Goal: Information Seeking & Learning: Learn about a topic

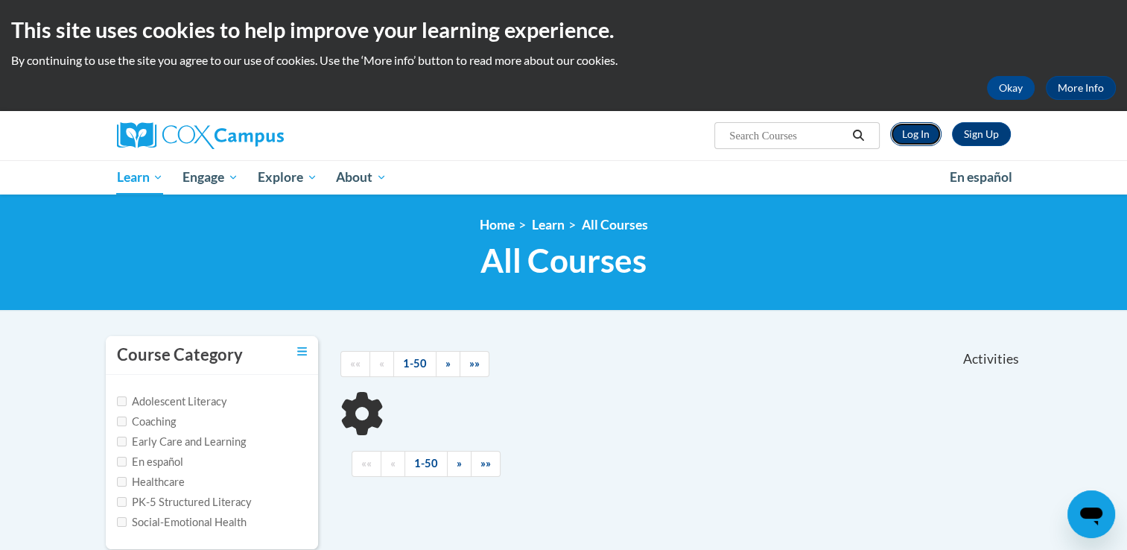
click at [921, 130] on link "Log In" at bounding box center [915, 134] width 51 height 24
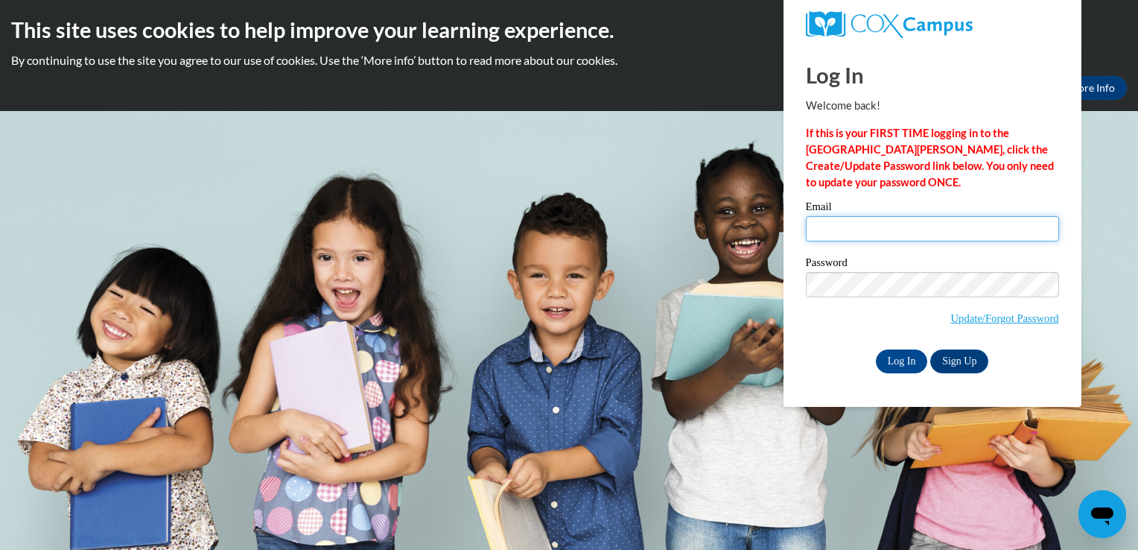
click at [893, 233] on input "Email" at bounding box center [932, 228] width 253 height 25
type input "jsdirks96@gmail.com"
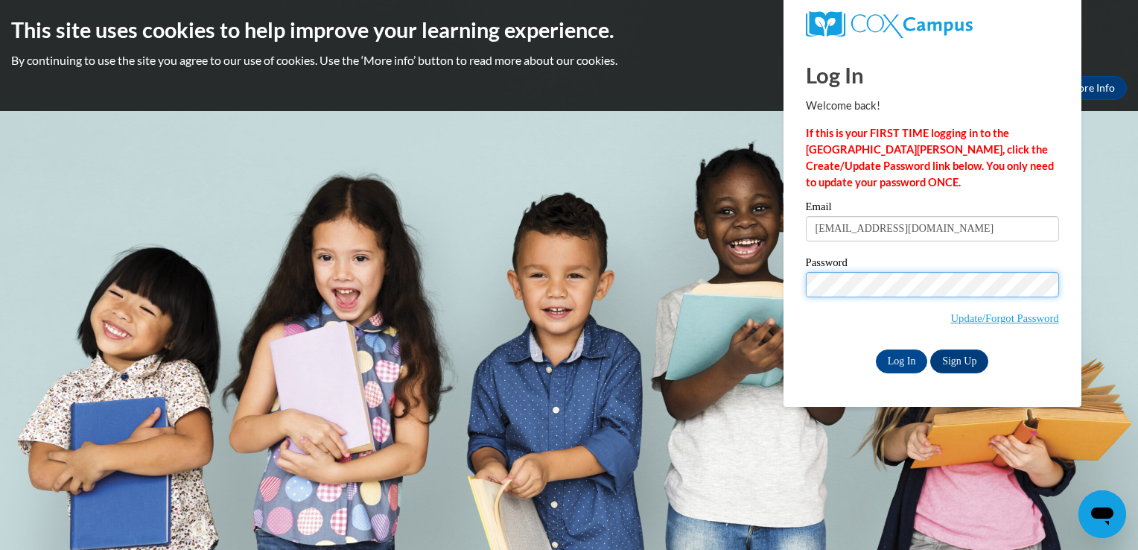
click at [876, 349] on input "Log In" at bounding box center [902, 361] width 52 height 24
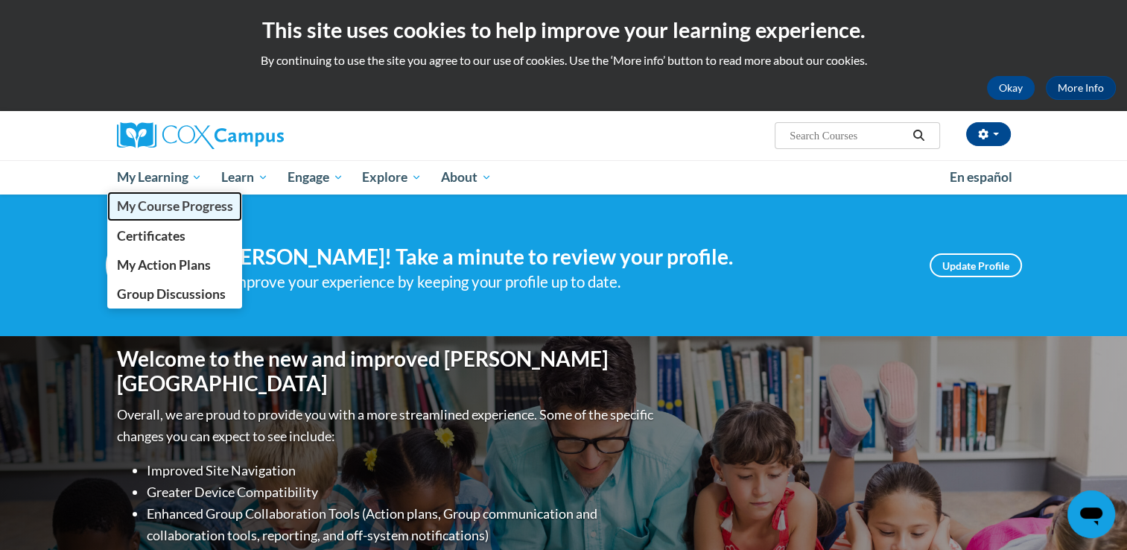
click at [165, 217] on link "My Course Progress" at bounding box center [175, 205] width 136 height 29
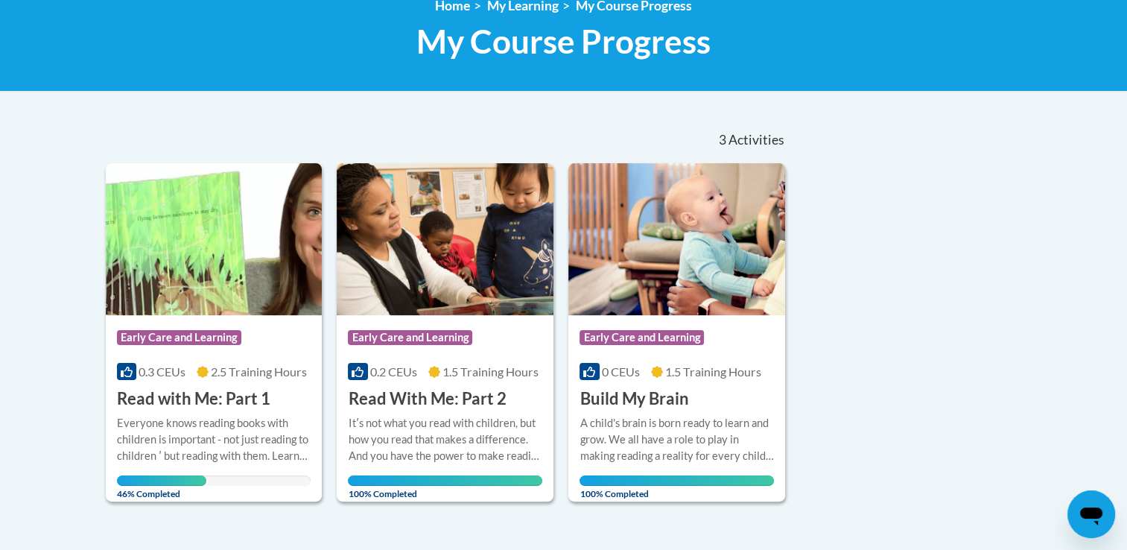
scroll to position [217, 0]
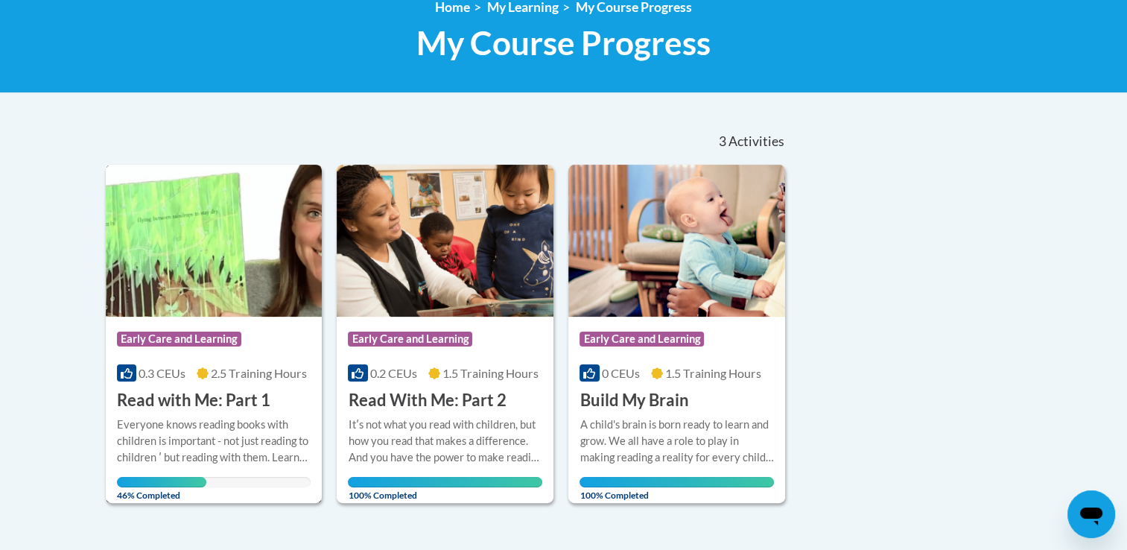
click at [215, 287] on img at bounding box center [214, 241] width 217 height 152
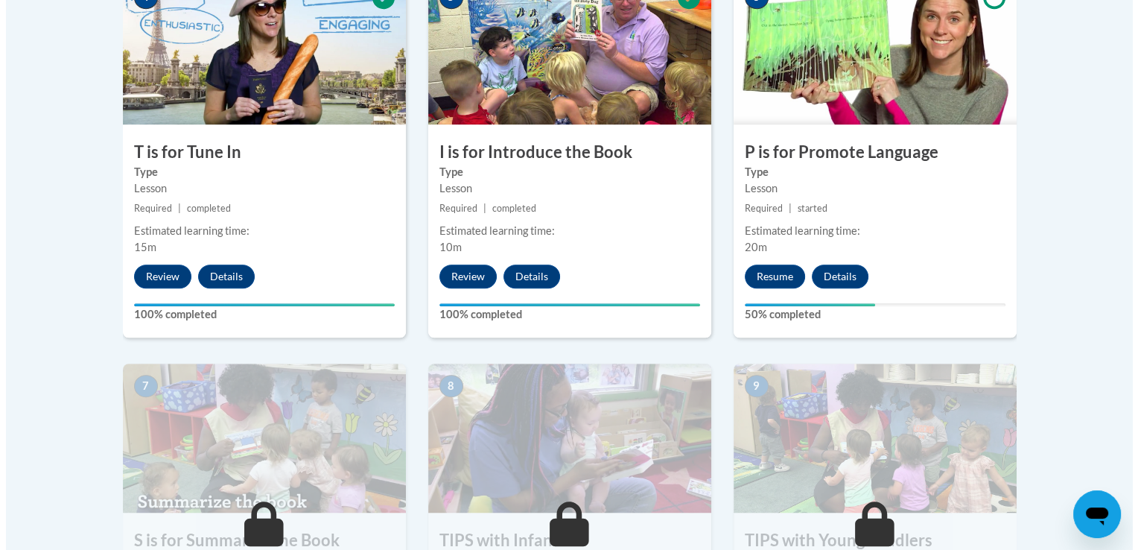
scroll to position [927, 0]
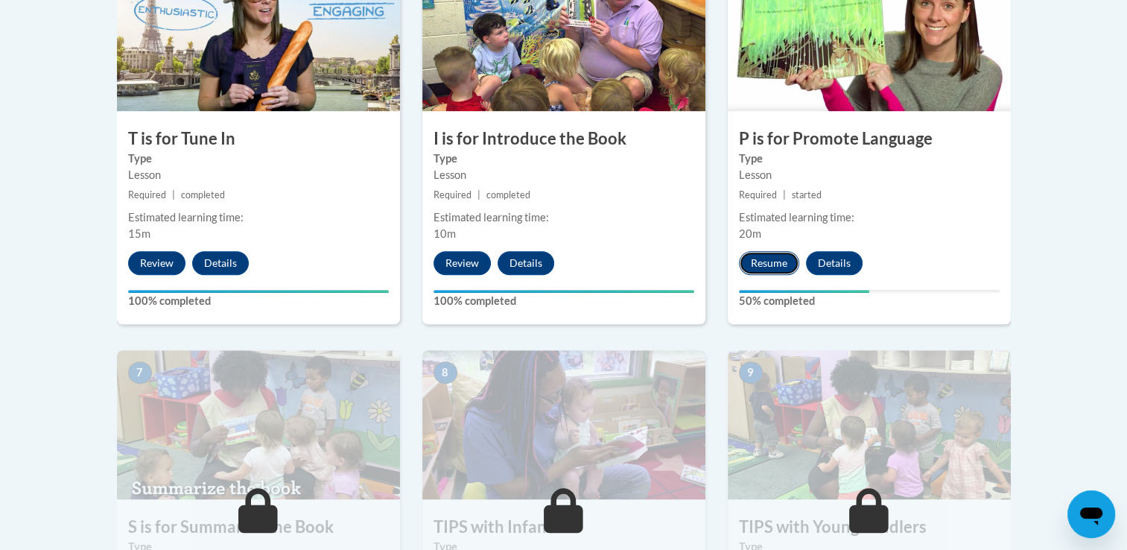
click at [766, 263] on button "Resume" at bounding box center [769, 263] width 60 height 24
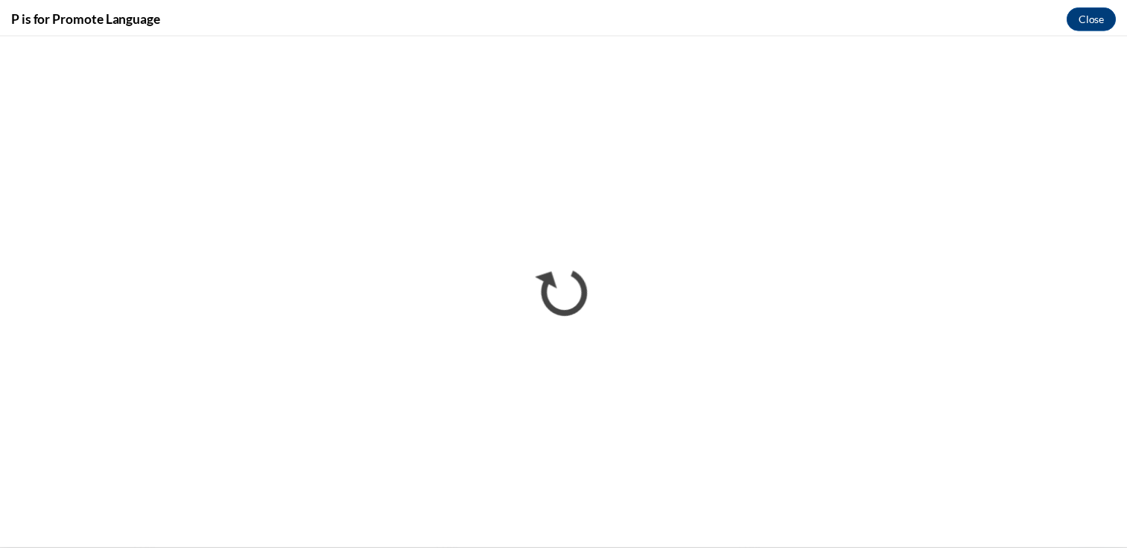
scroll to position [0, 0]
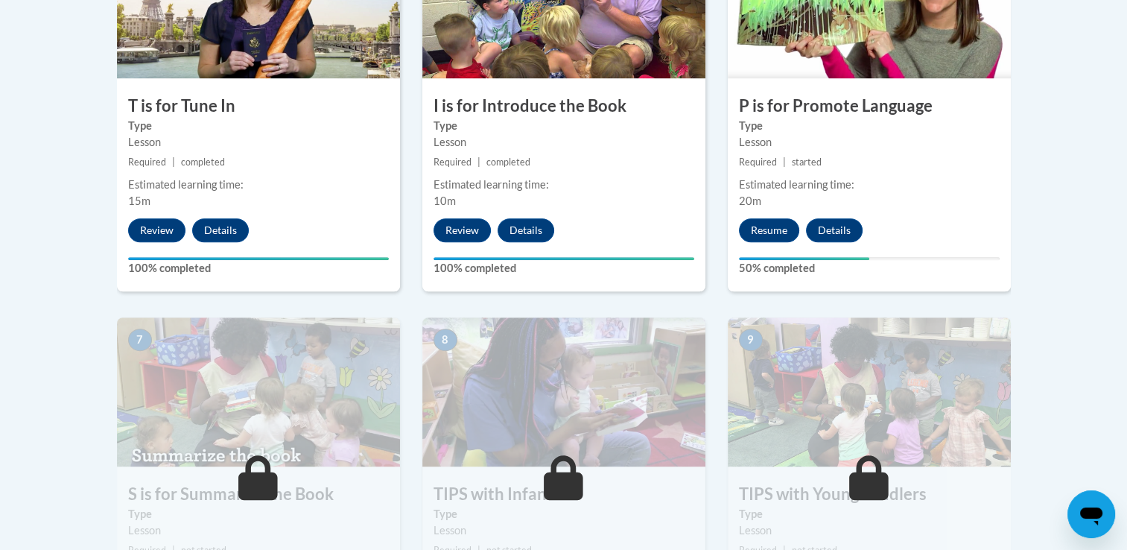
scroll to position [952, 0]
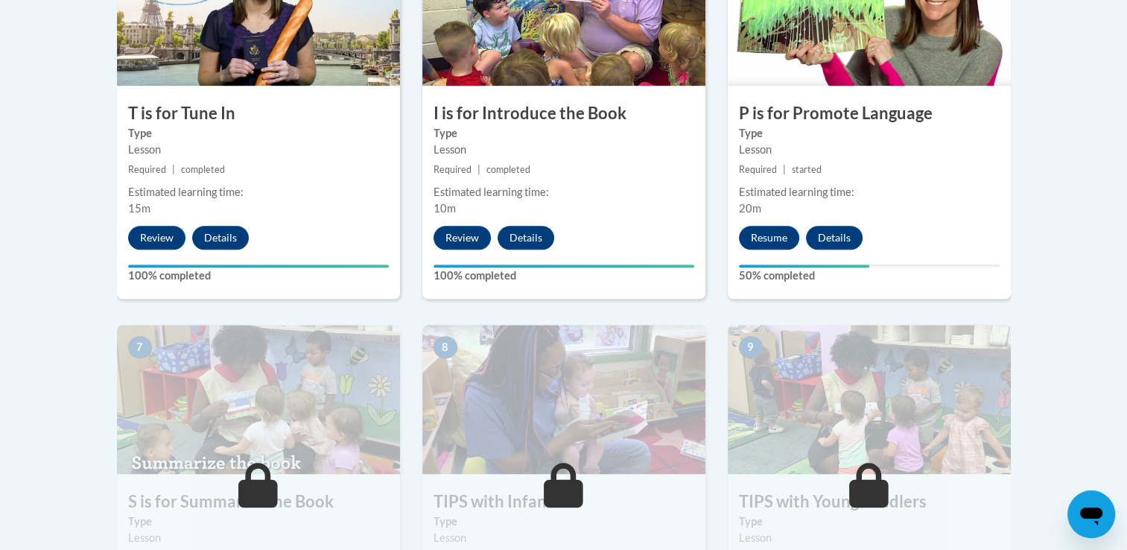
click at [933, 136] on label "Type" at bounding box center [869, 133] width 261 height 16
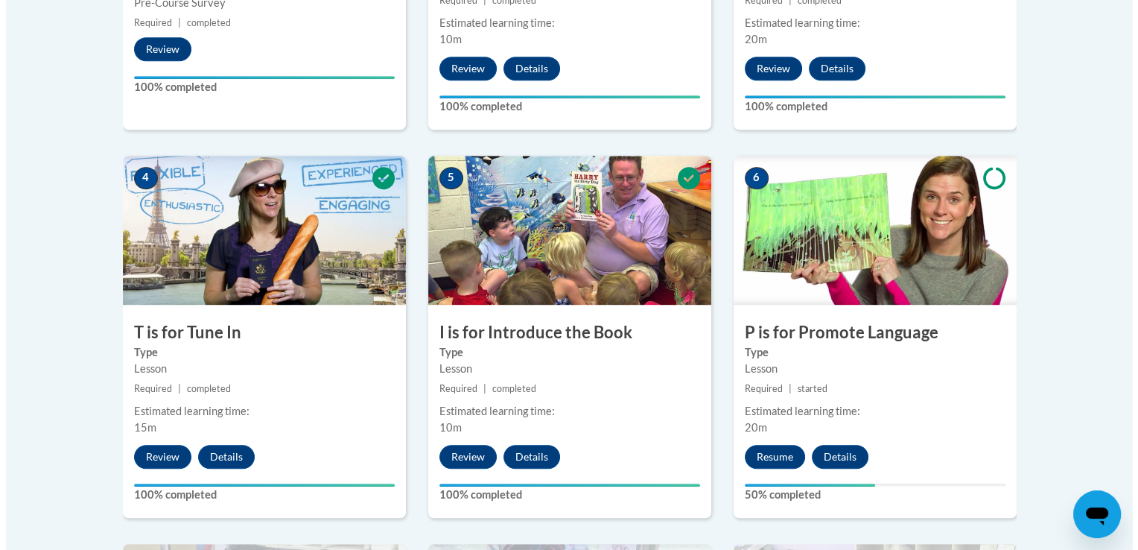
scroll to position [739, 0]
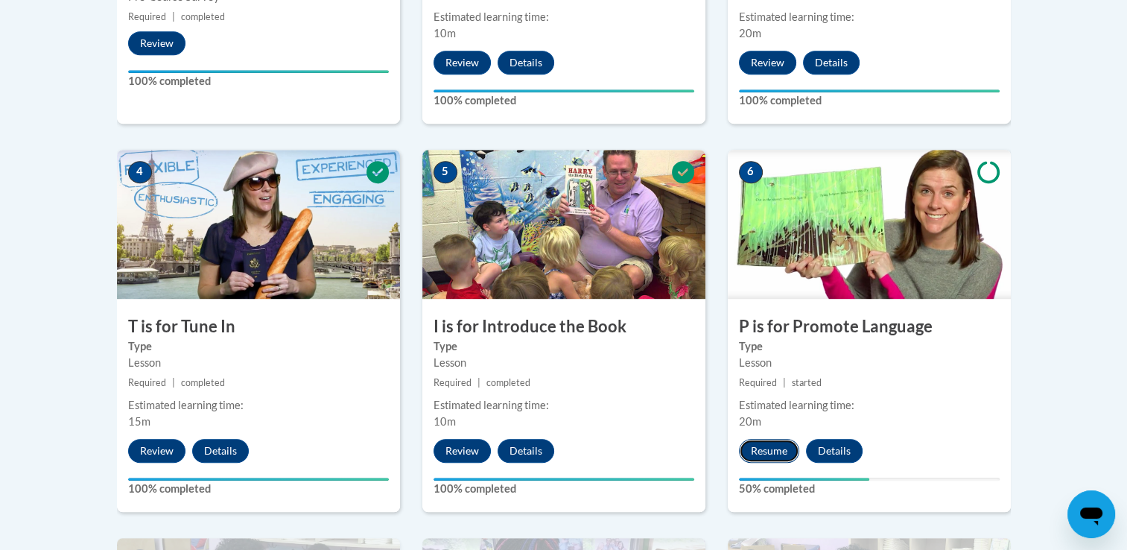
click at [754, 446] on button "Resume" at bounding box center [769, 451] width 60 height 24
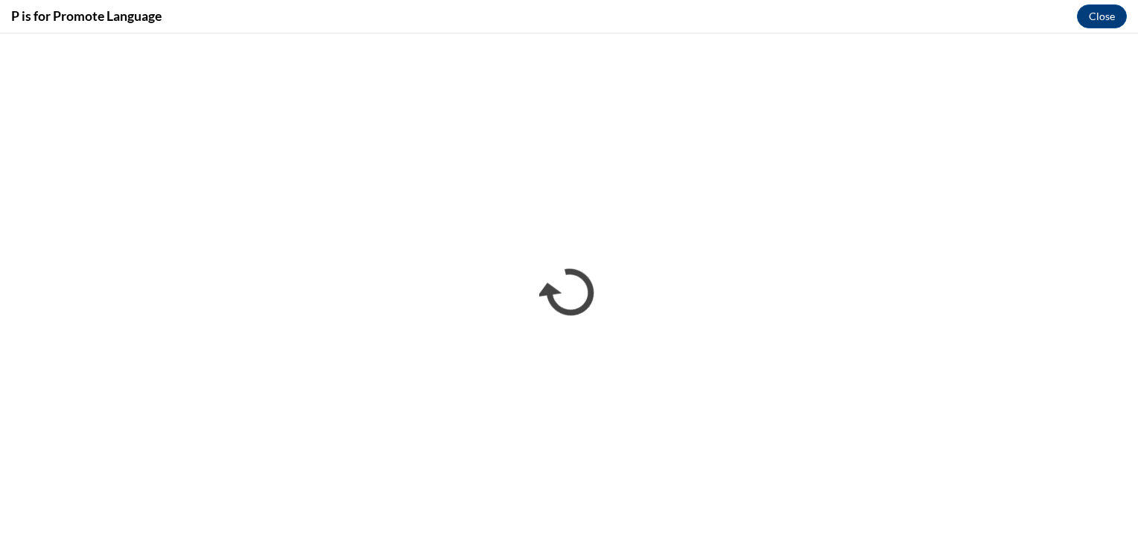
scroll to position [0, 0]
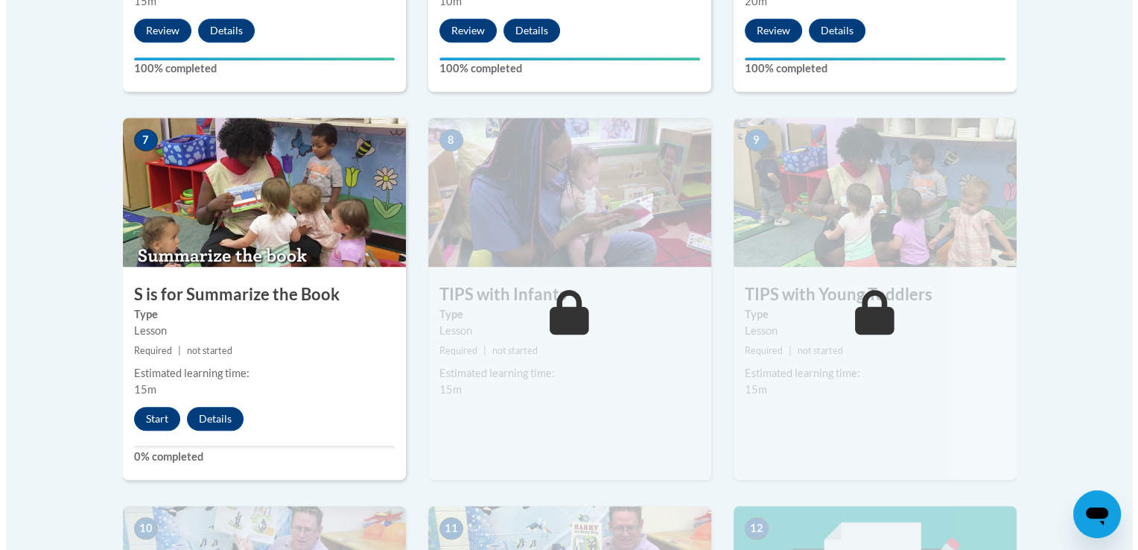
scroll to position [1213, 0]
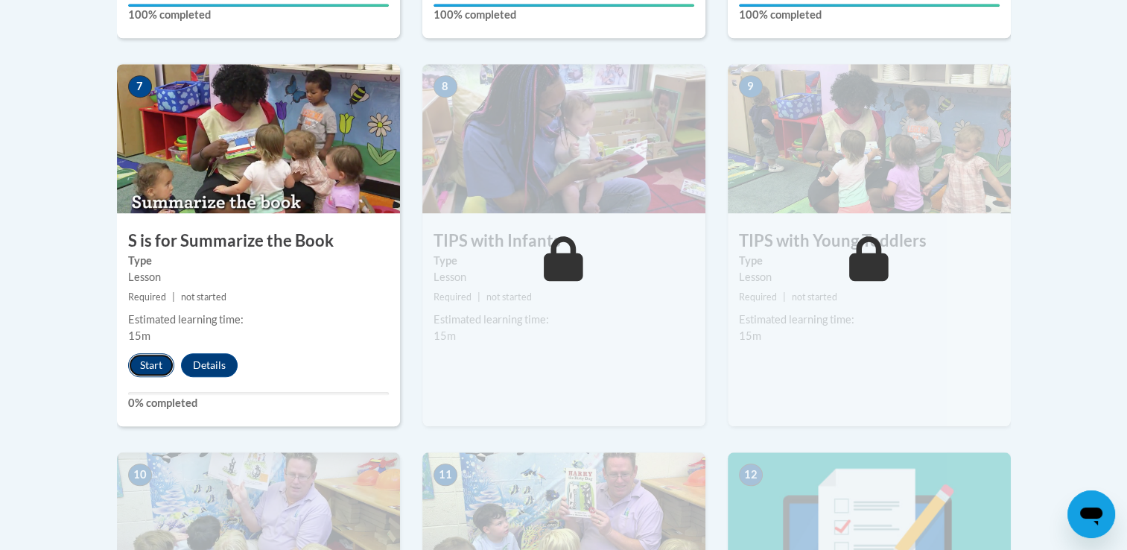
click at [158, 358] on button "Start" at bounding box center [151, 365] width 46 height 24
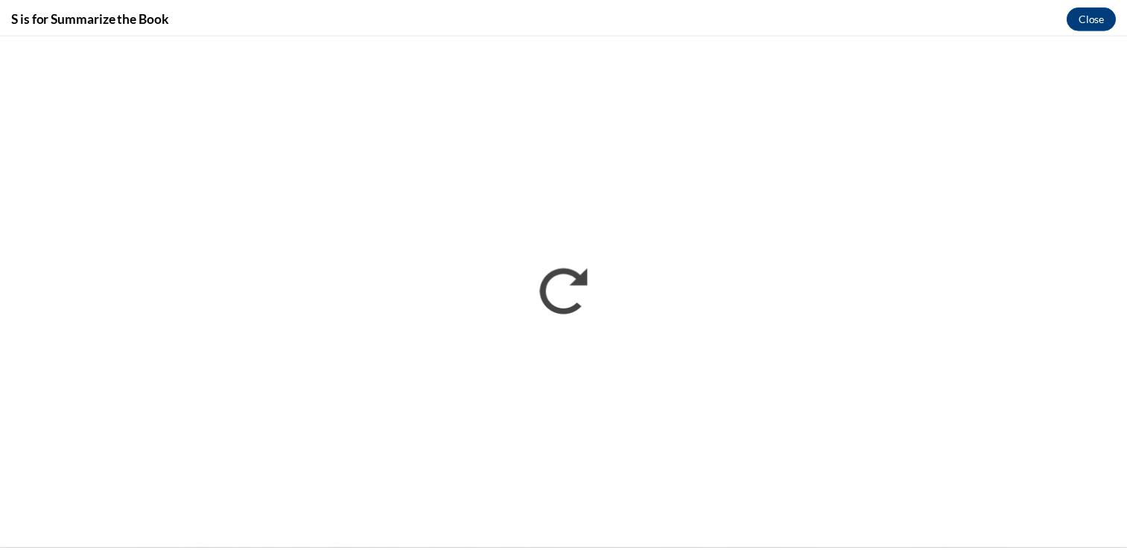
scroll to position [0, 0]
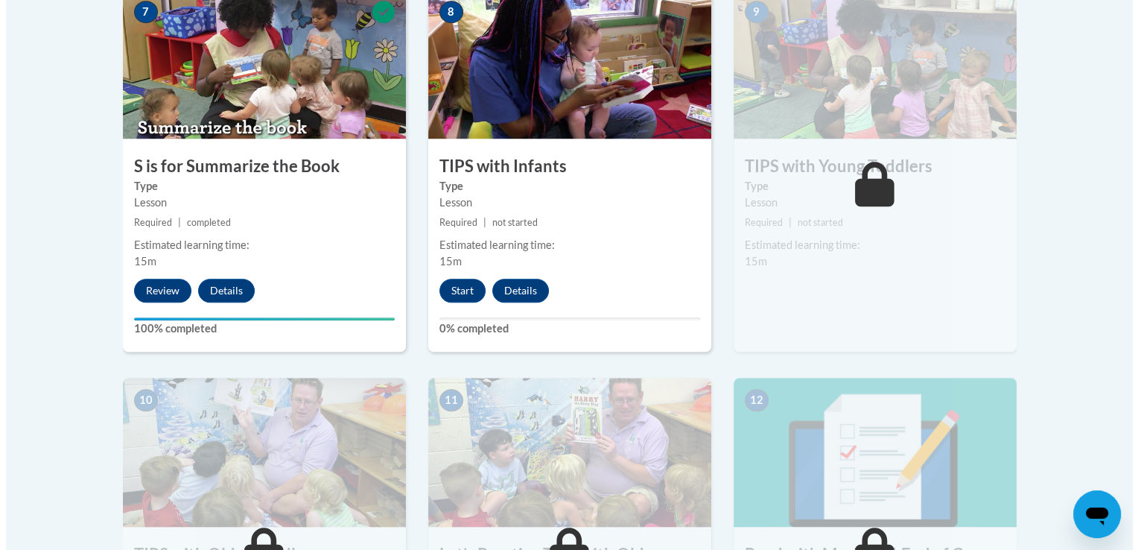
scroll to position [1295, 0]
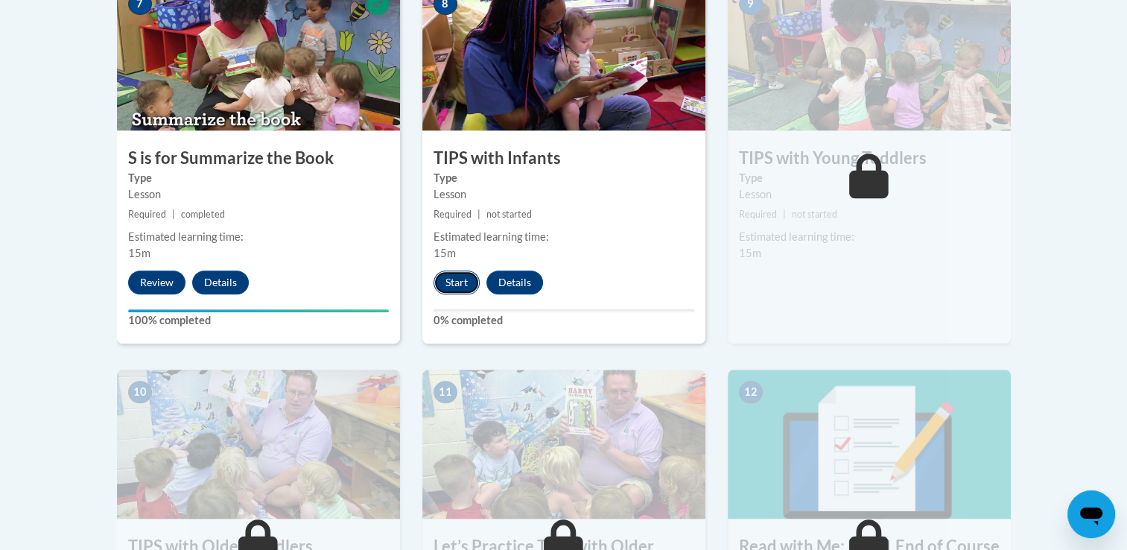
click at [460, 281] on button "Start" at bounding box center [456, 282] width 46 height 24
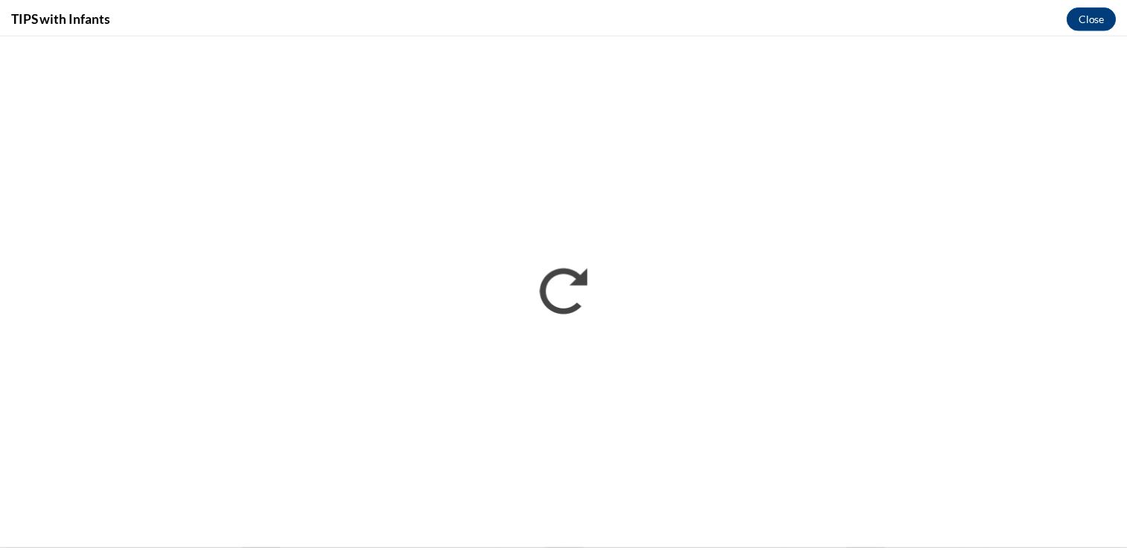
scroll to position [0, 0]
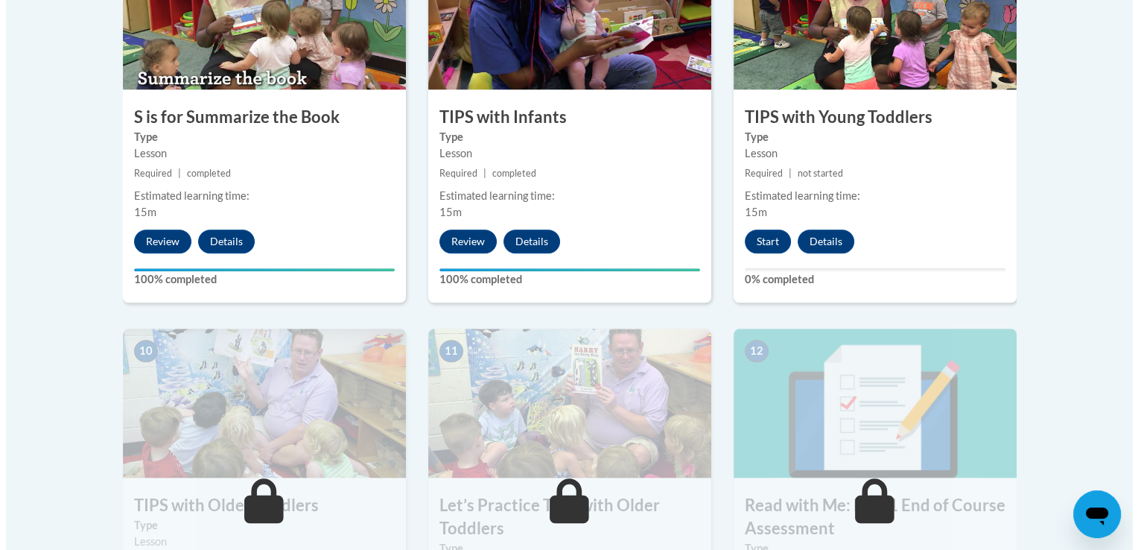
scroll to position [1338, 0]
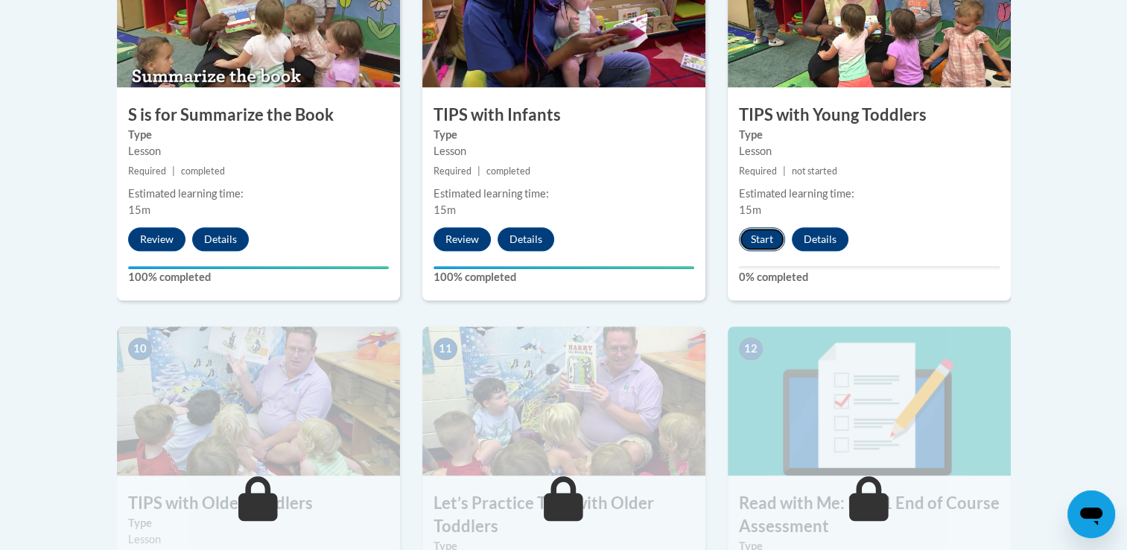
click at [760, 230] on button "Start" at bounding box center [762, 239] width 46 height 24
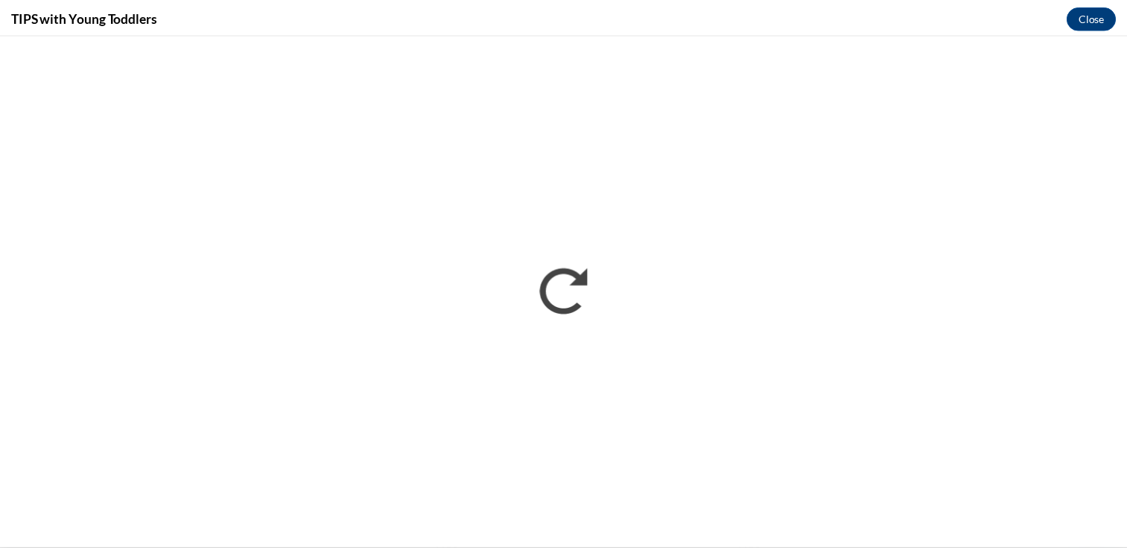
scroll to position [0, 0]
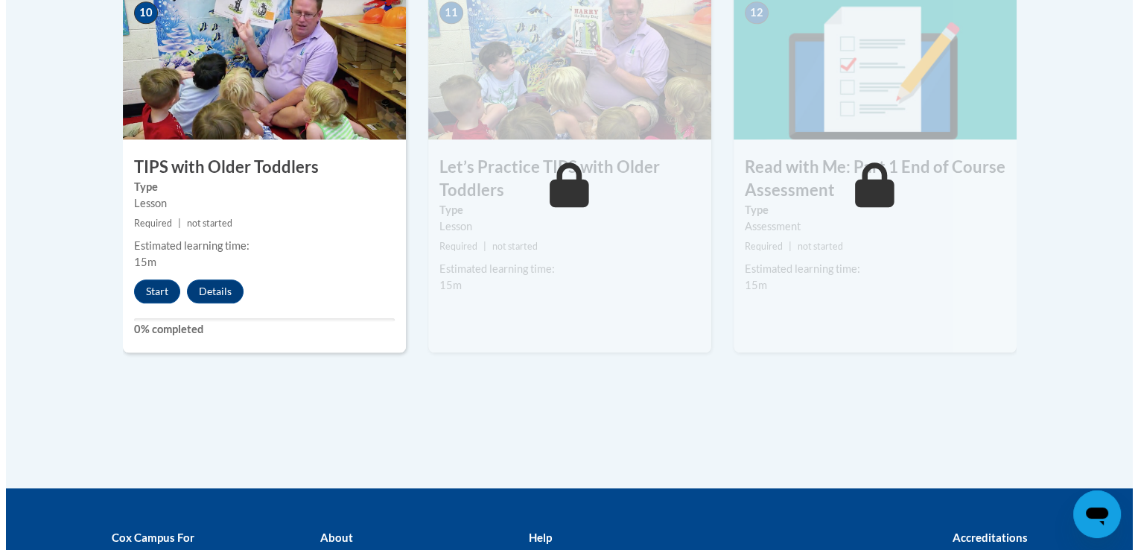
scroll to position [1857, 0]
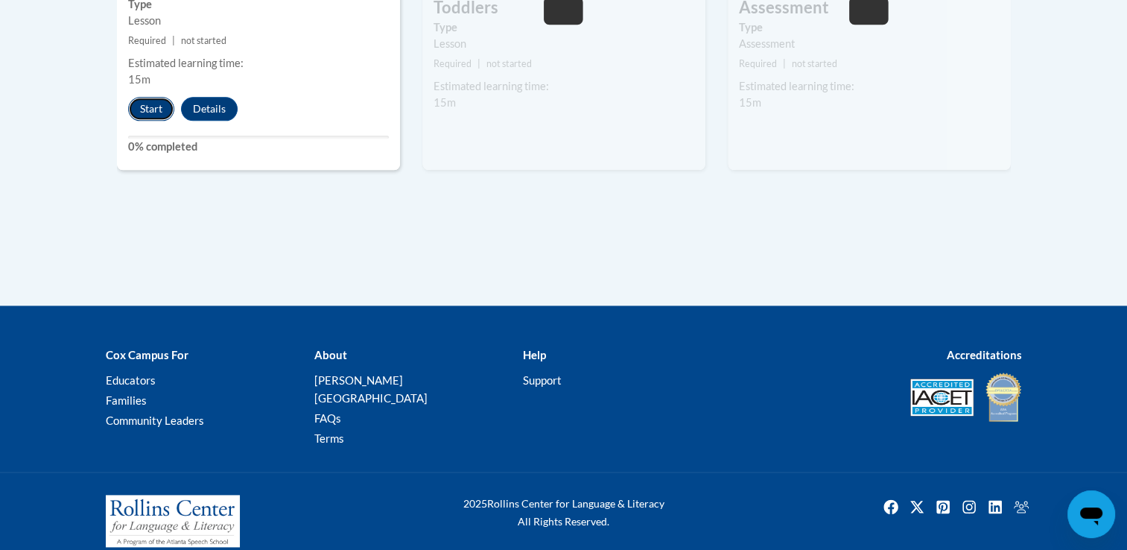
click at [138, 115] on button "Start" at bounding box center [151, 109] width 46 height 24
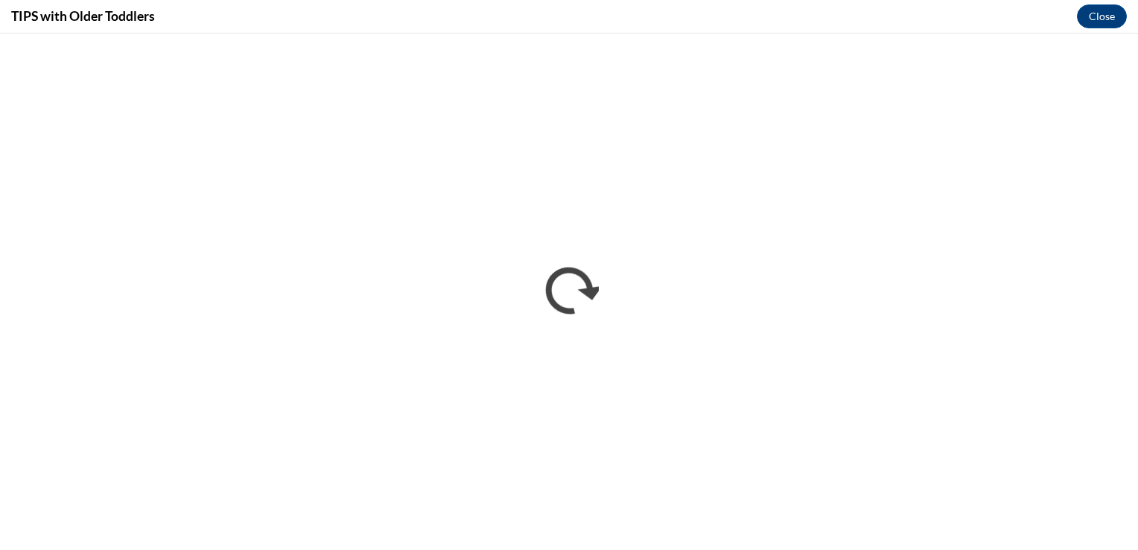
scroll to position [0, 0]
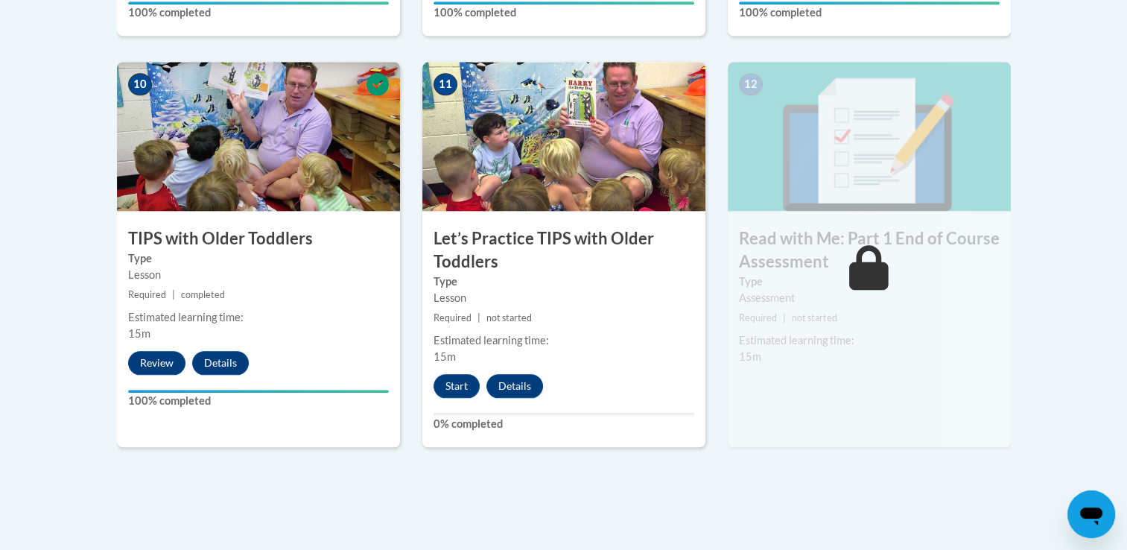
scroll to position [1880, 0]
